Goal: Transaction & Acquisition: Purchase product/service

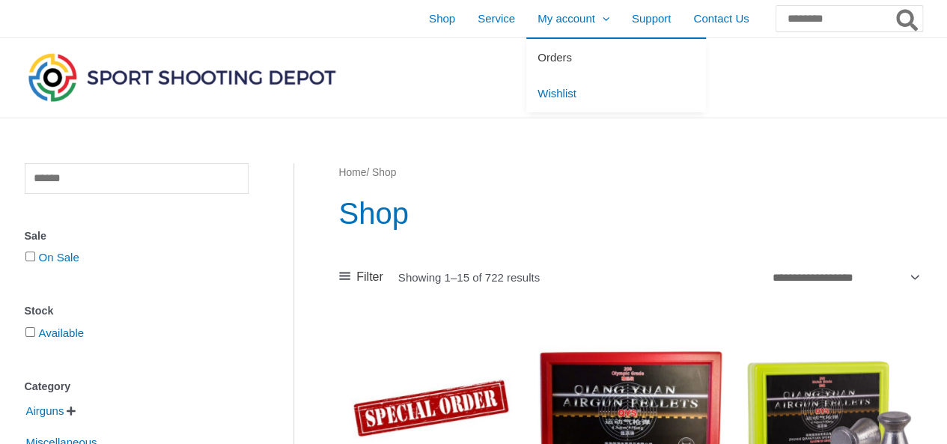
click at [526, 43] on link "Orders" at bounding box center [616, 57] width 180 height 37
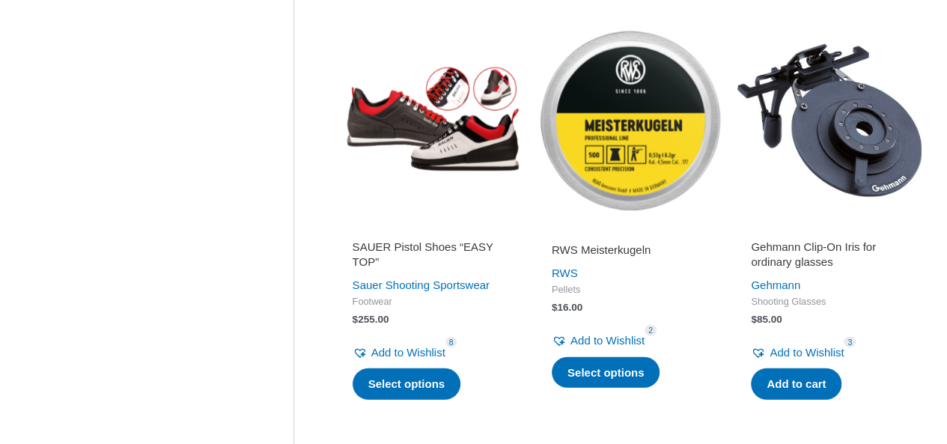
scroll to position [2078, 0]
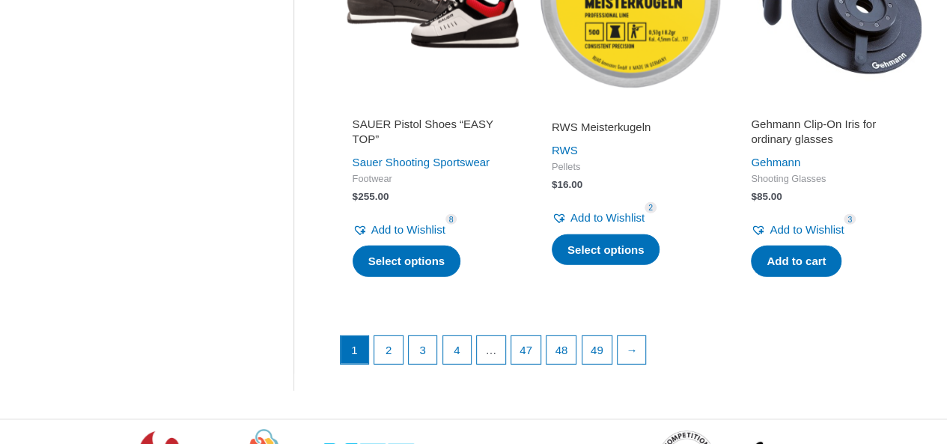
click at [372, 339] on ul "1 2 3 4 … 47 48 49 →" at bounding box center [631, 353] width 582 height 37
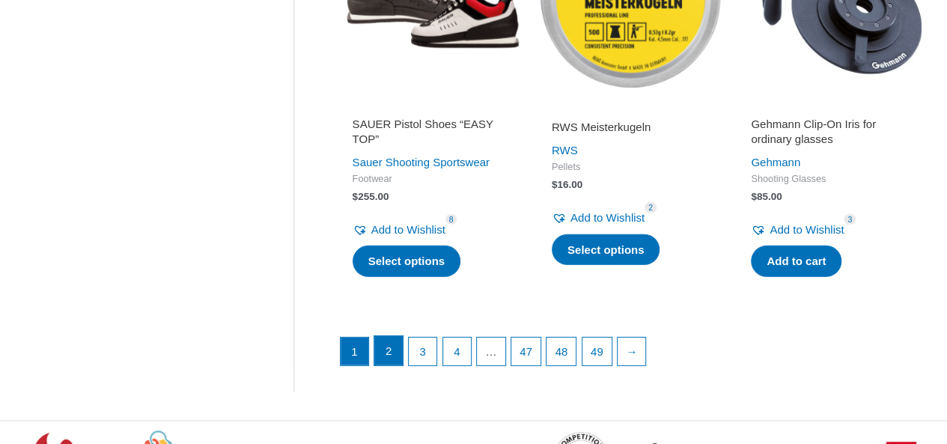
click at [376, 339] on link "2" at bounding box center [388, 351] width 28 height 30
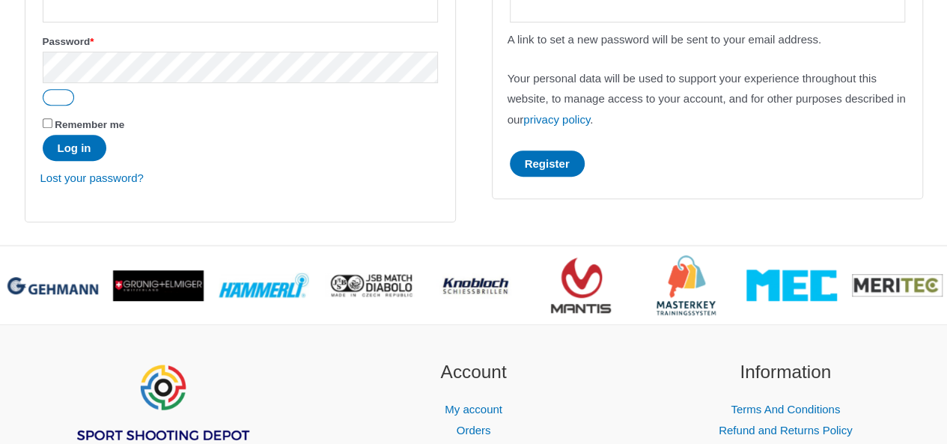
scroll to position [301, 0]
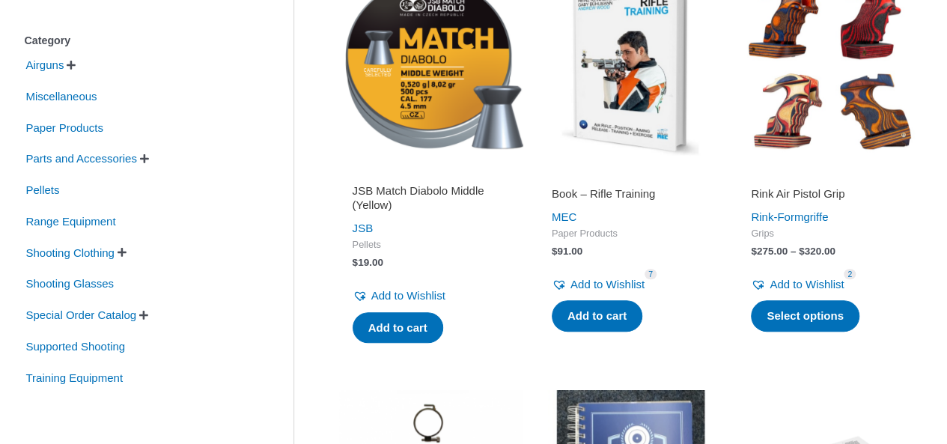
scroll to position [347, 0]
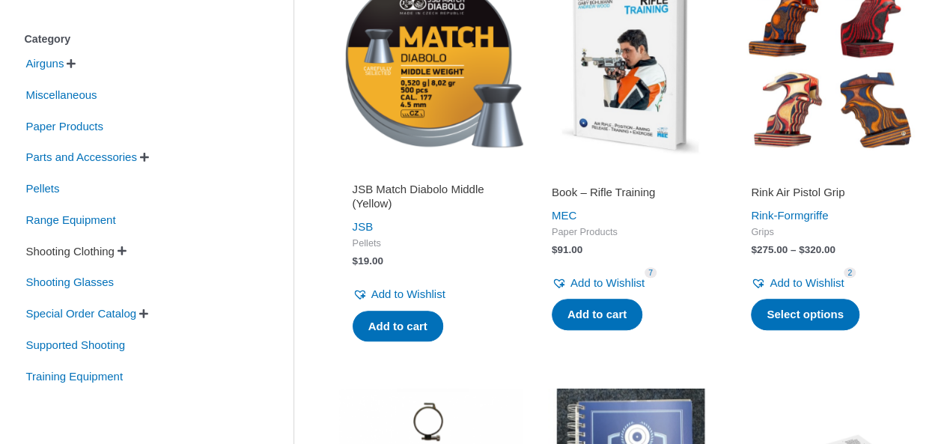
click at [109, 248] on span "Shooting Clothing" at bounding box center [70, 251] width 91 height 25
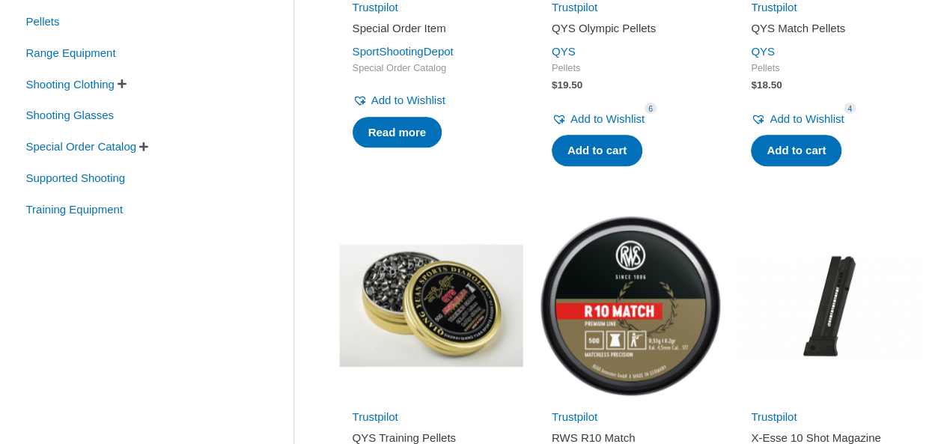
scroll to position [500, 0]
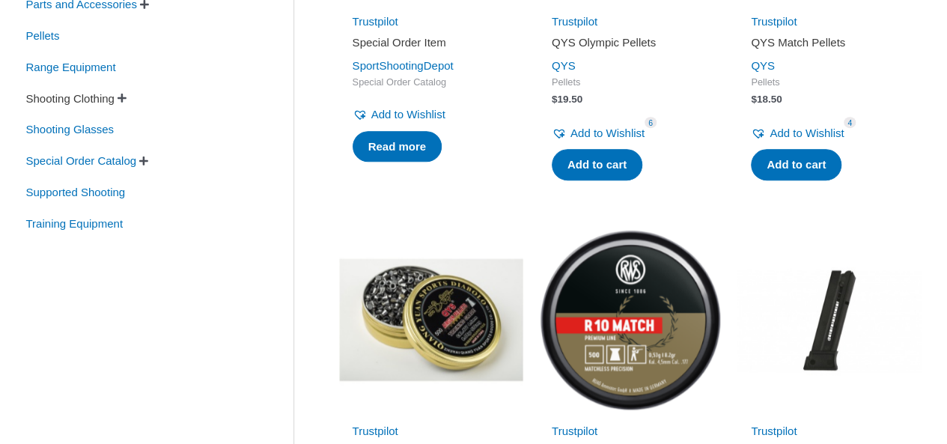
click at [65, 103] on span "Shooting Clothing" at bounding box center [70, 98] width 91 height 25
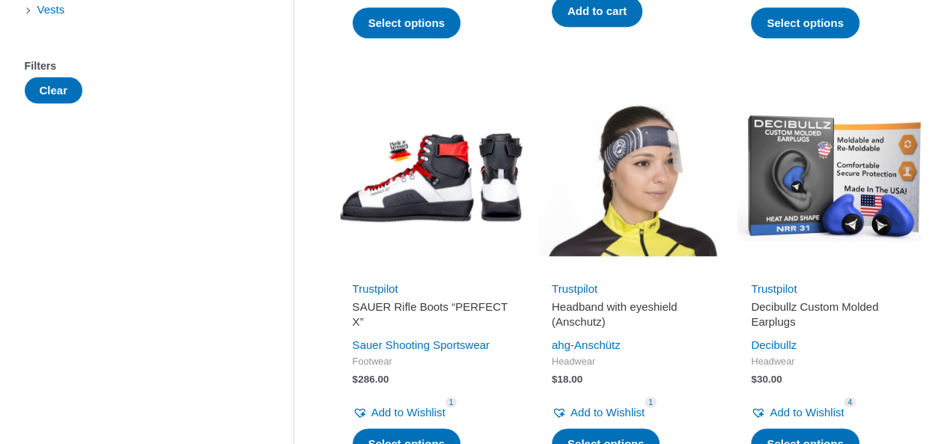
scroll to position [654, 0]
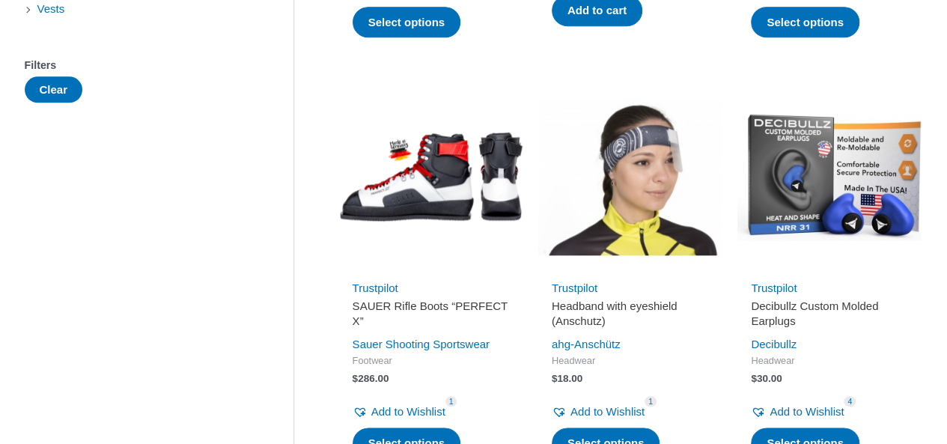
click at [762, 166] on img at bounding box center [829, 177] width 184 height 184
click at [830, 169] on img at bounding box center [829, 177] width 184 height 184
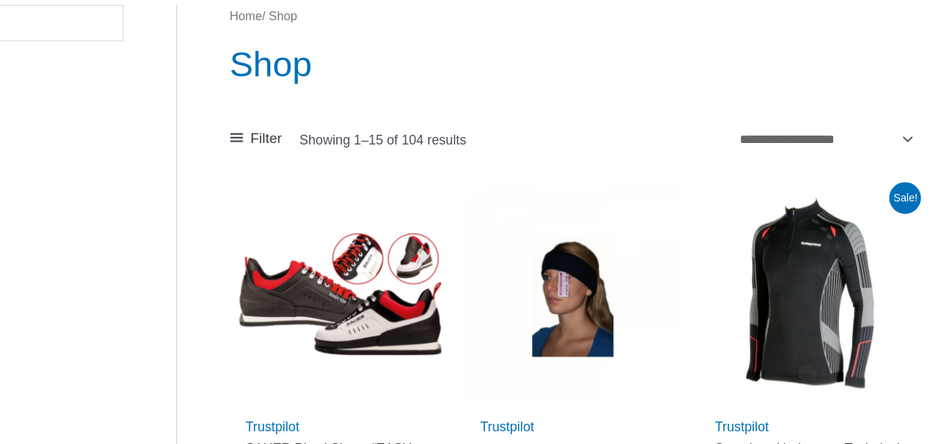
scroll to position [159, 0]
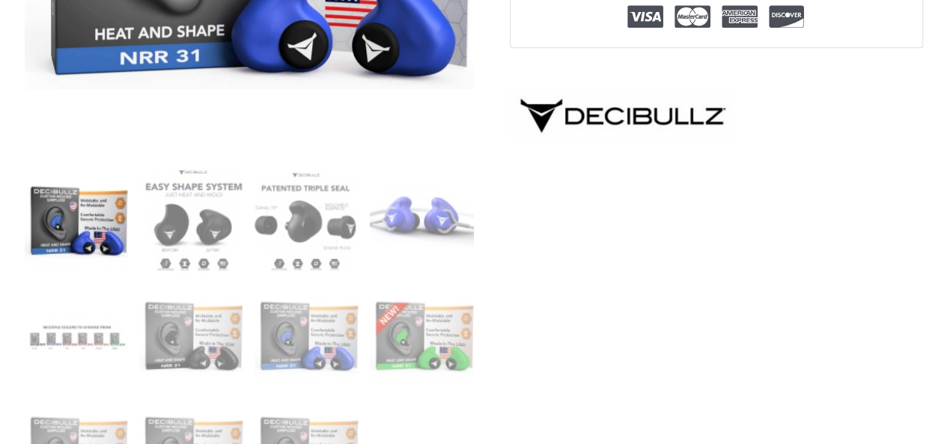
scroll to position [494, 0]
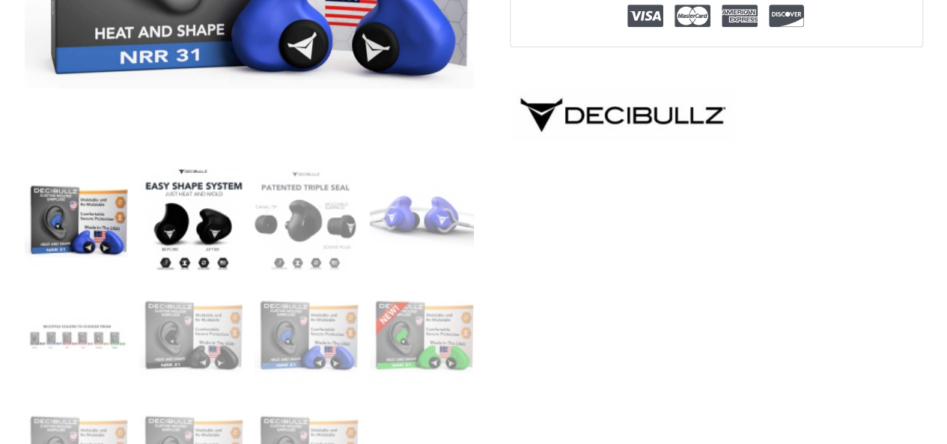
click at [214, 227] on img at bounding box center [191, 220] width 104 height 104
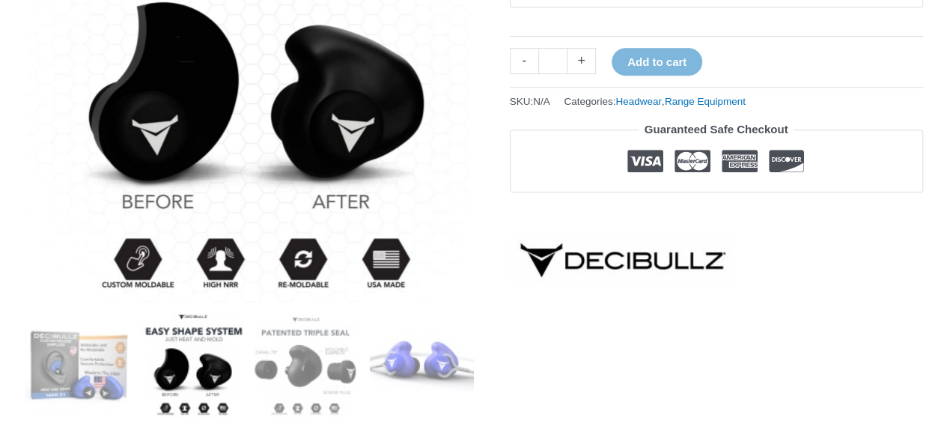
scroll to position [350, 0]
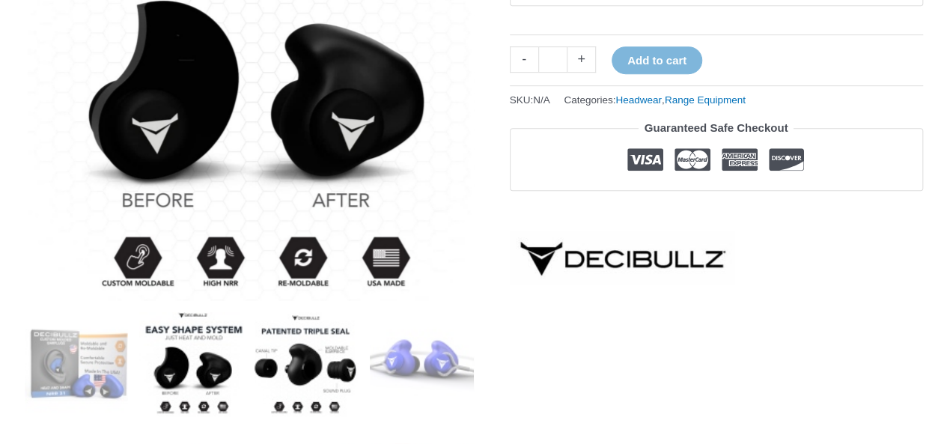
click at [338, 404] on img at bounding box center [306, 364] width 104 height 104
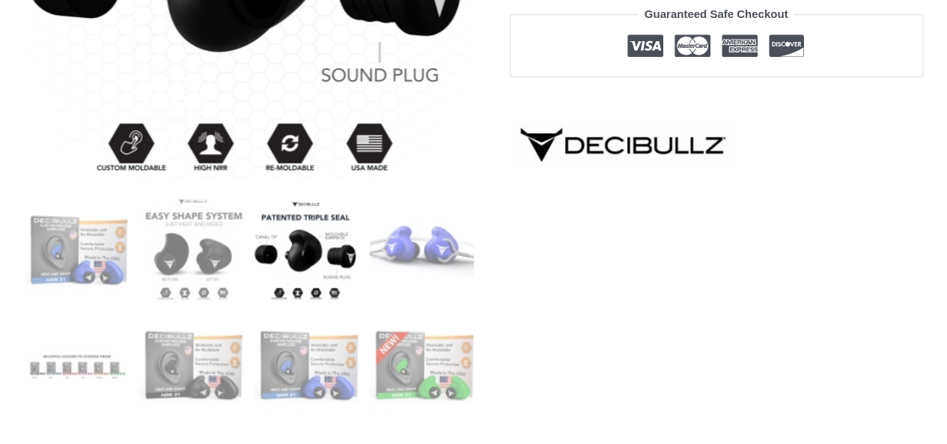
scroll to position [516, 0]
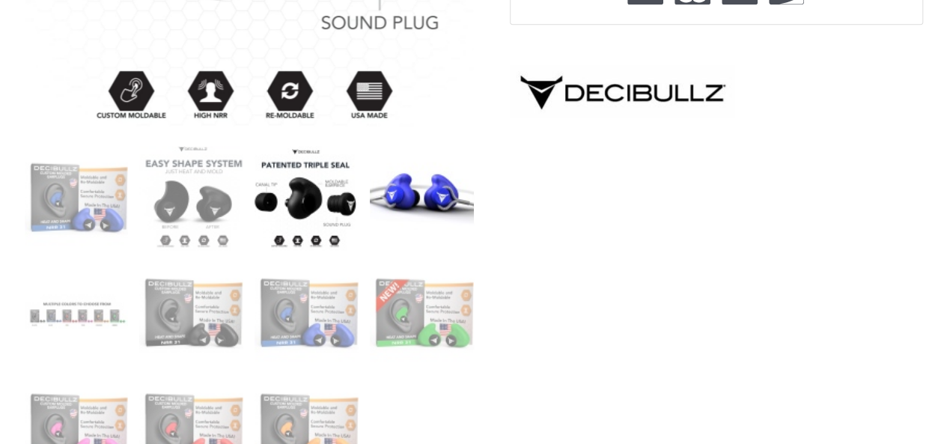
click at [415, 210] on img at bounding box center [422, 198] width 104 height 104
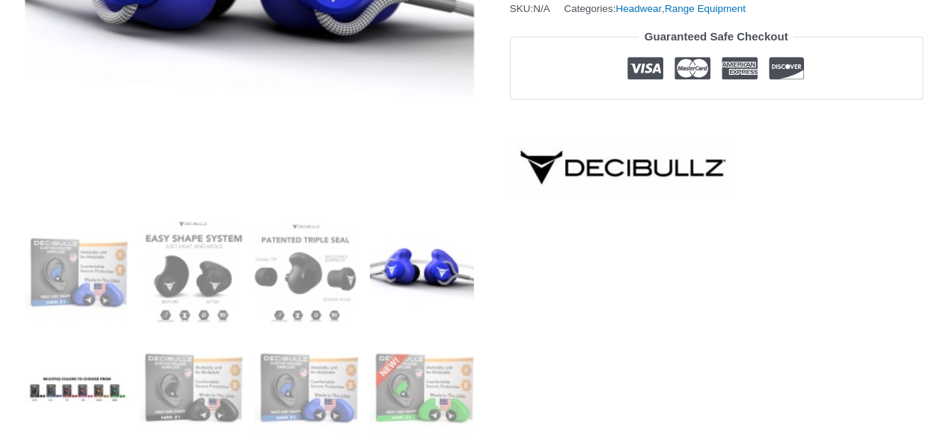
scroll to position [434, 0]
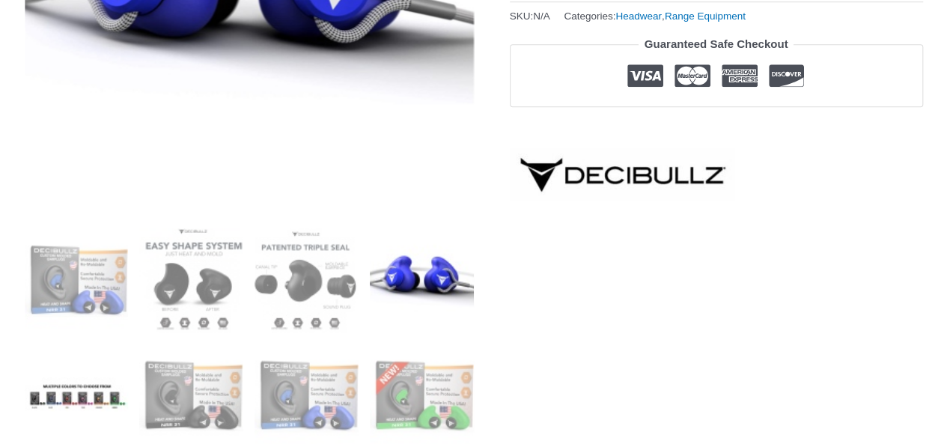
click at [75, 409] on img at bounding box center [77, 396] width 104 height 104
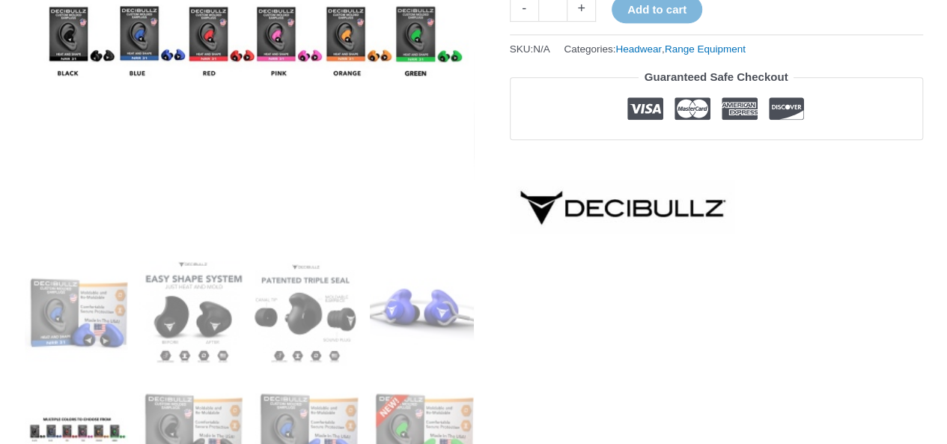
scroll to position [401, 0]
click at [162, 421] on img at bounding box center [191, 428] width 104 height 104
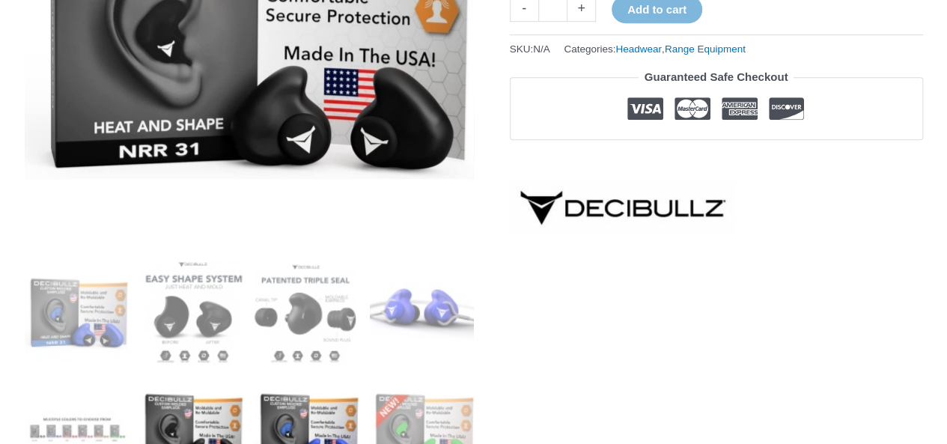
click at [280, 406] on img at bounding box center [306, 428] width 104 height 104
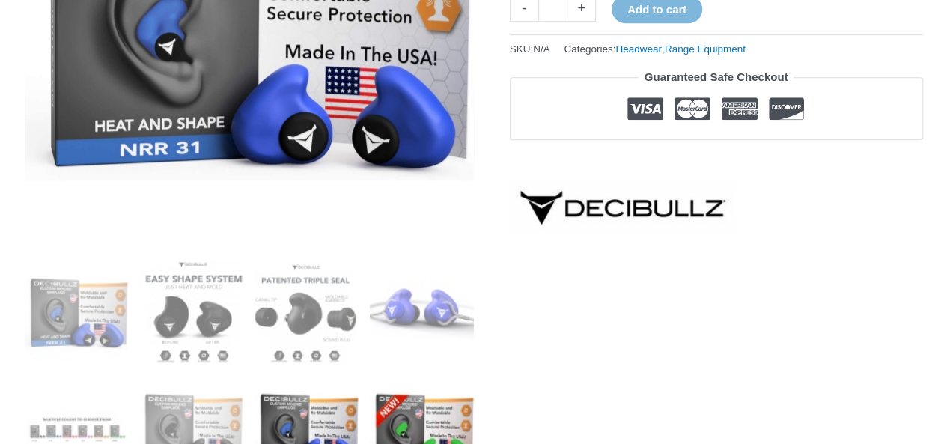
click at [430, 399] on img at bounding box center [422, 428] width 104 height 104
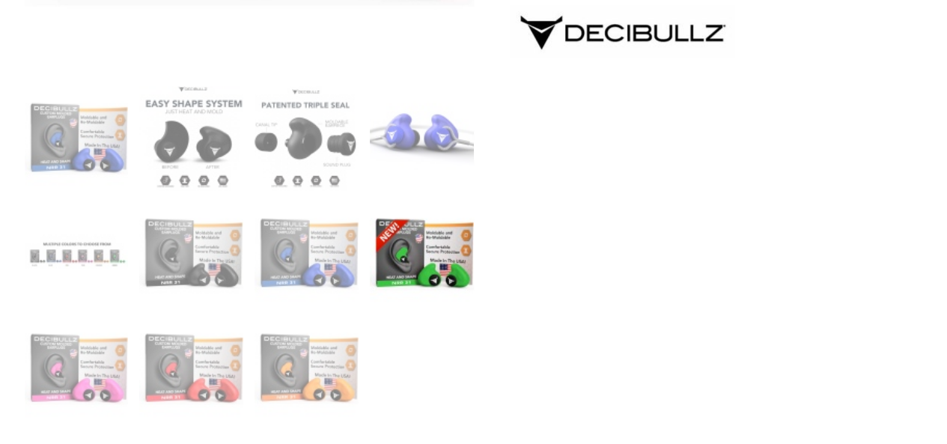
scroll to position [578, 0]
